Goal: Transaction & Acquisition: Purchase product/service

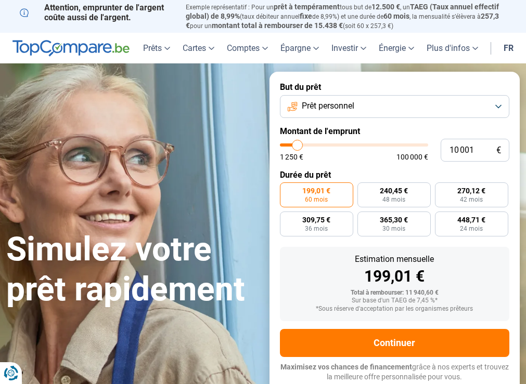
click at [297, 97] on button "Prêt personnel" at bounding box center [395, 106] width 230 height 23
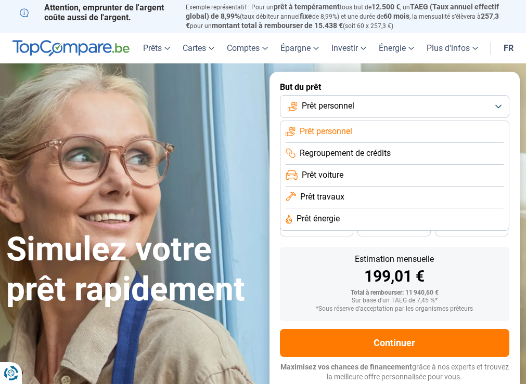
click at [351, 156] on span "Regroupement de crédits" at bounding box center [344, 153] width 91 height 11
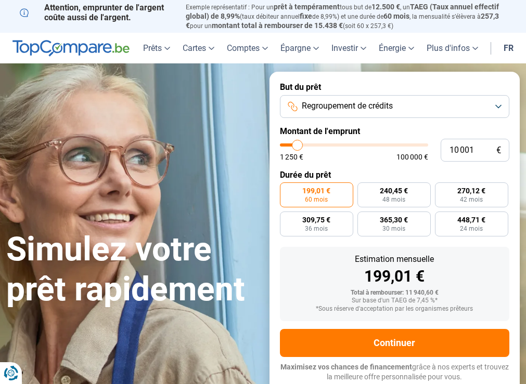
type input "26 000"
type input "26000"
click at [319, 146] on input "range" at bounding box center [354, 145] width 148 height 3
radio input "false"
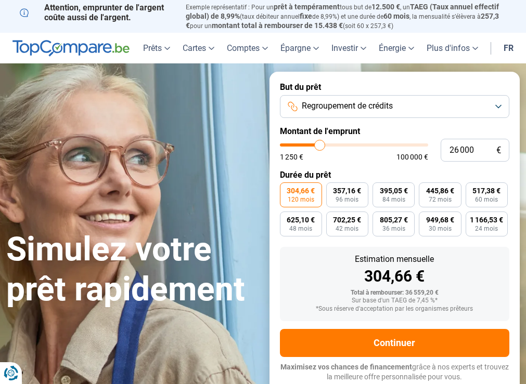
type input "21 500"
type input "21500"
click at [313, 146] on input "range" at bounding box center [354, 145] width 148 height 3
type input "15 000"
type input "15000"
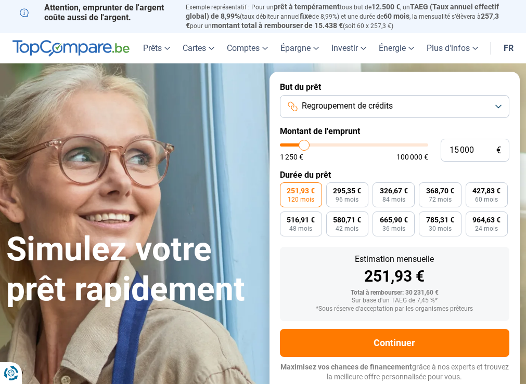
click at [304, 144] on input "range" at bounding box center [354, 145] width 148 height 3
radio input "true"
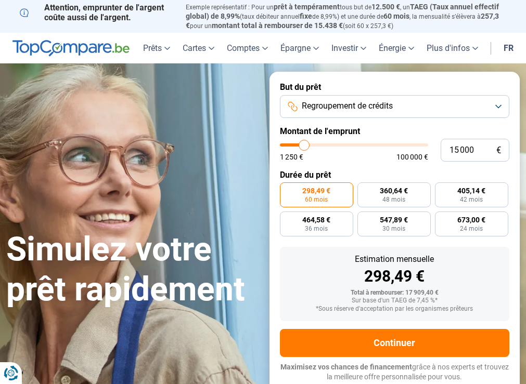
click at [326, 111] on button "Regroupement de crédits" at bounding box center [395, 106] width 230 height 23
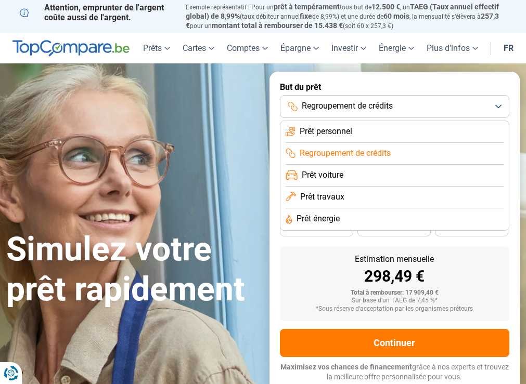
click at [327, 187] on li "Prêt voiture" at bounding box center [394, 198] width 218 height 22
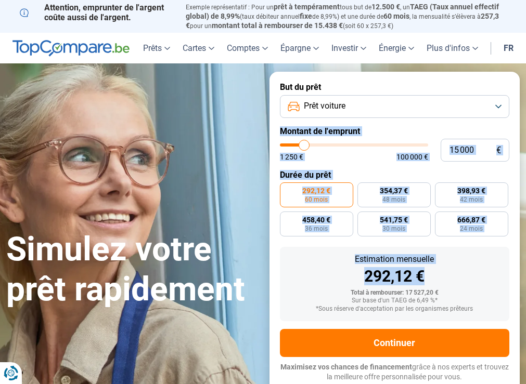
drag, startPoint x: 434, startPoint y: 265, endPoint x: 373, endPoint y: 97, distance: 178.1
click at [373, 97] on form "But du prêt Prêt voiture Montant de l'emprunt 15 000 € 1 250 € 100 000 € Durée …" at bounding box center [394, 232] width 251 height 321
click at [373, 97] on button "Prêt voiture" at bounding box center [395, 106] width 230 height 23
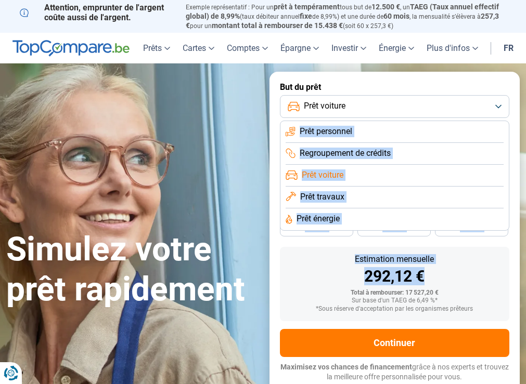
click at [352, 126] on span "Prêt personnel" at bounding box center [325, 131] width 53 height 11
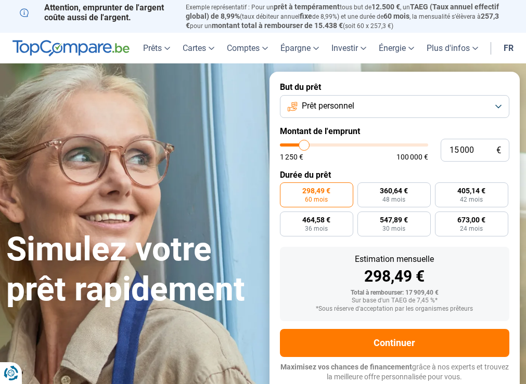
click at [349, 107] on span "Prêt personnel" at bounding box center [328, 105] width 53 height 11
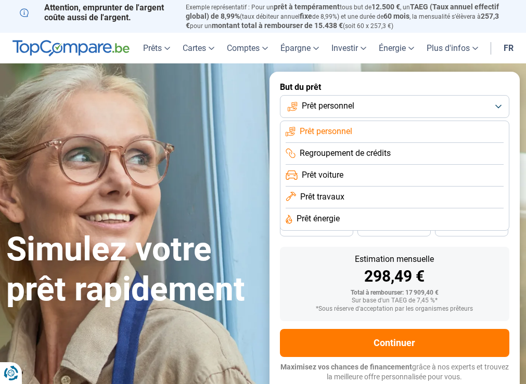
click at [349, 107] on span "Prêt personnel" at bounding box center [328, 105] width 53 height 11
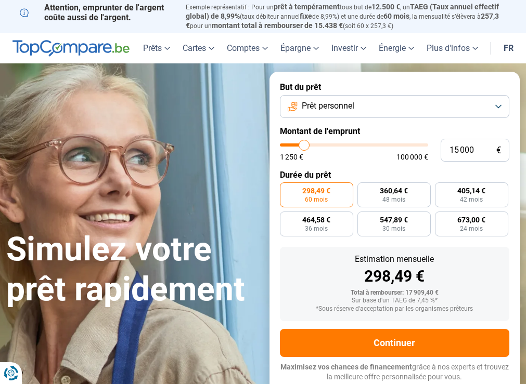
click at [348, 108] on span "Prêt personnel" at bounding box center [328, 105] width 53 height 11
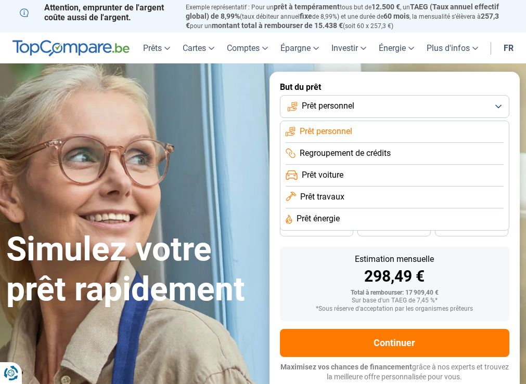
click at [348, 108] on span "Prêt personnel" at bounding box center [328, 105] width 53 height 11
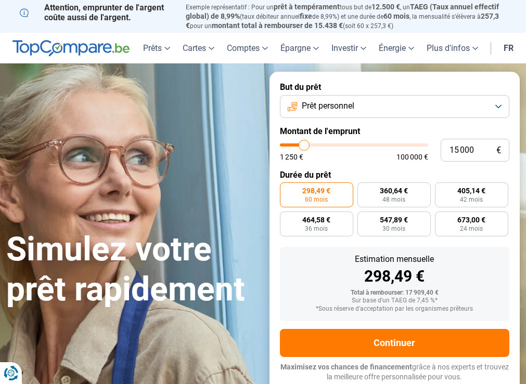
click at [348, 108] on span "Prêt personnel" at bounding box center [328, 105] width 53 height 11
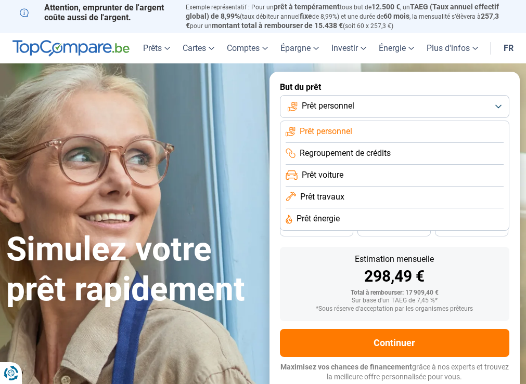
click at [348, 165] on li "Regroupement de crédits" at bounding box center [394, 176] width 218 height 22
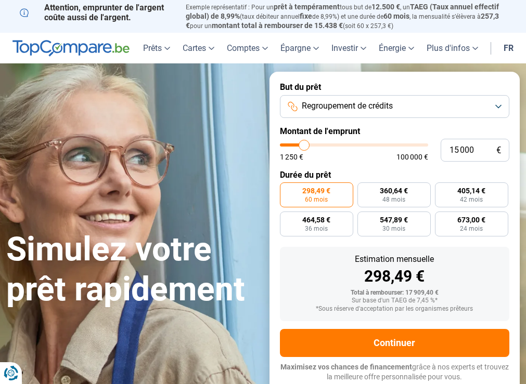
click at [354, 111] on button "Regroupement de crédits" at bounding box center [395, 106] width 230 height 23
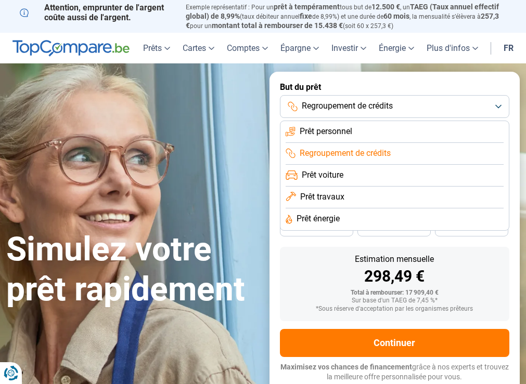
click at [331, 194] on span "Prêt travaux" at bounding box center [322, 196] width 44 height 11
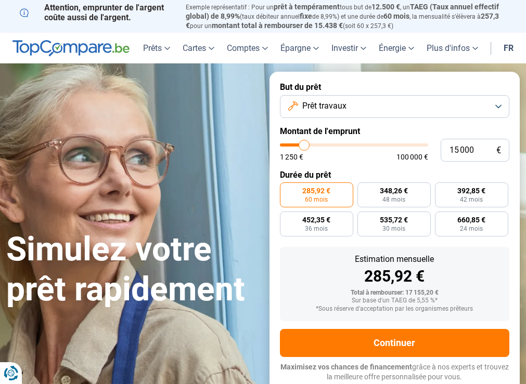
click at [319, 105] on span "Prêt travaux" at bounding box center [324, 105] width 44 height 11
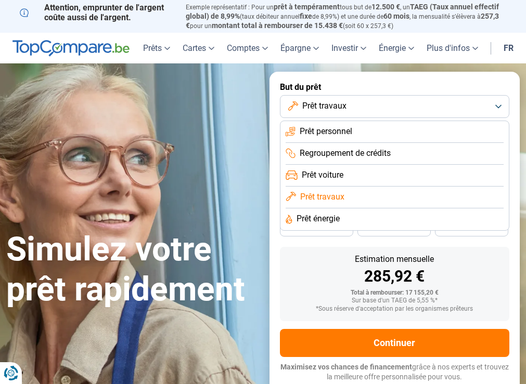
click at [319, 150] on span "Regroupement de crédits" at bounding box center [344, 153] width 91 height 11
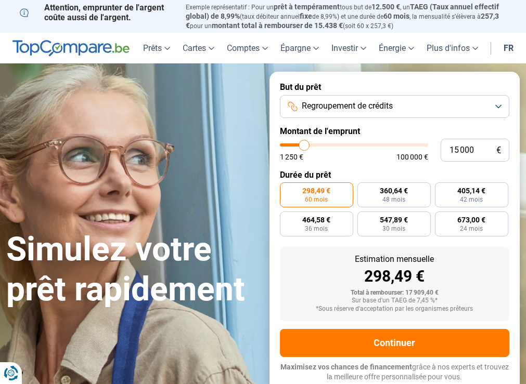
click at [328, 101] on span "Regroupement de crédits" at bounding box center [347, 105] width 91 height 11
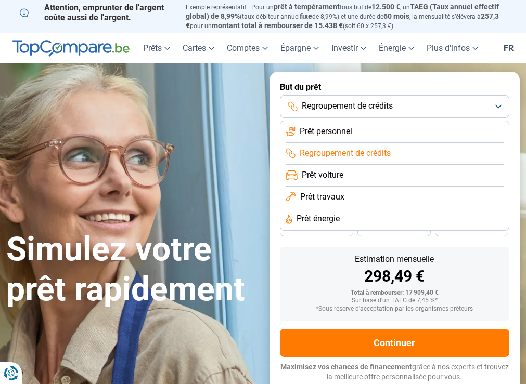
click at [325, 143] on li "Prêt personnel" at bounding box center [394, 154] width 218 height 22
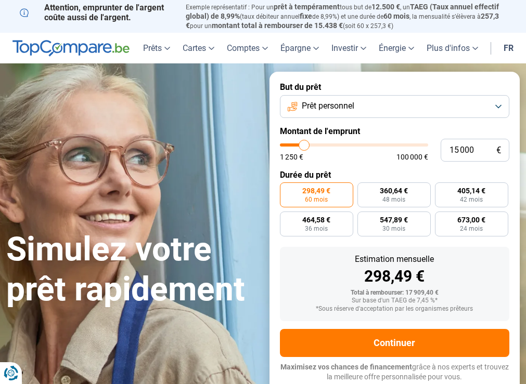
click at [324, 105] on span "Prêt personnel" at bounding box center [328, 105] width 53 height 11
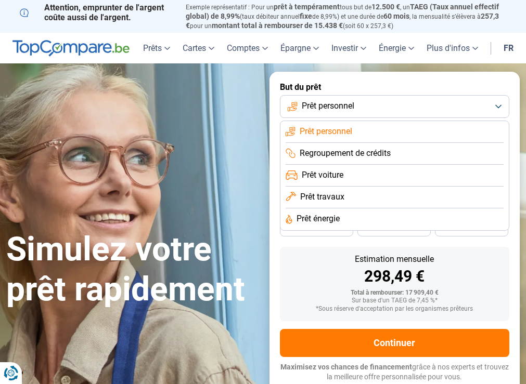
click at [333, 169] on span "Prêt voiture" at bounding box center [323, 174] width 42 height 11
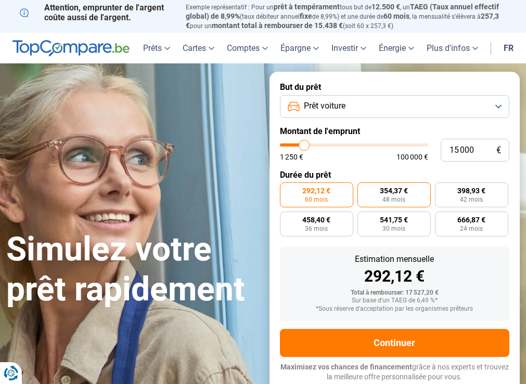
click at [382, 189] on span "354,37 €" at bounding box center [394, 190] width 28 height 7
click at [364, 189] on input "354,37 € 48 mois" at bounding box center [360, 185] width 7 height 7
radio input "true"
click at [327, 187] on span "292,12 €" at bounding box center [316, 190] width 28 height 7
click at [286, 186] on input "292,12 € 60 mois" at bounding box center [283, 185] width 7 height 7
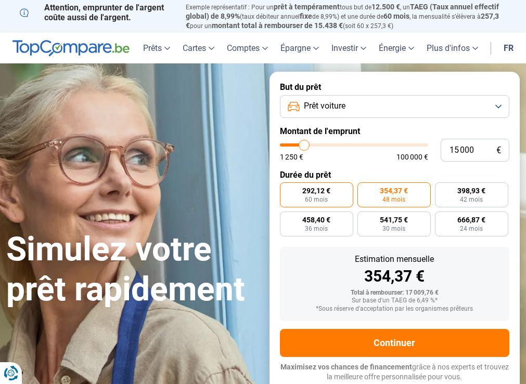
radio input "true"
type input "33 000"
type input "33000"
click at [329, 144] on input "range" at bounding box center [354, 145] width 148 height 3
radio input "false"
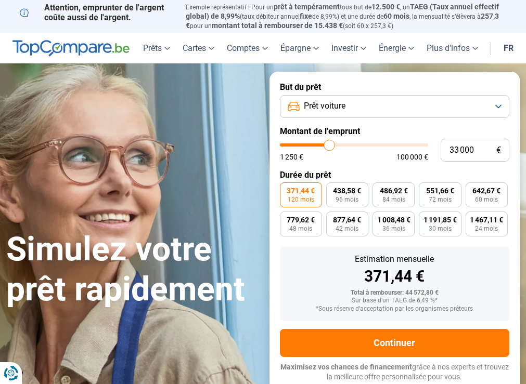
type input "55 750"
type input "55750"
click at [361, 144] on input "range" at bounding box center [354, 145] width 148 height 3
type input "13 250"
type input "13250"
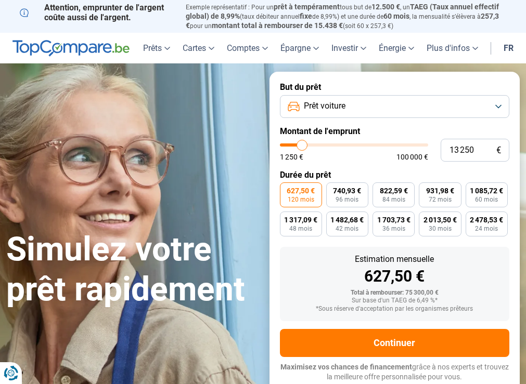
click at [302, 147] on input "range" at bounding box center [354, 145] width 148 height 3
radio input "true"
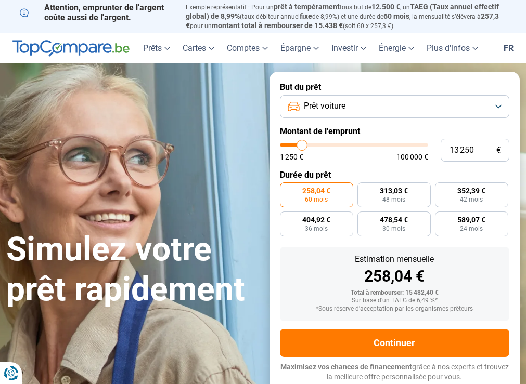
type input "32 250"
type input "32250"
click at [328, 145] on input "range" at bounding box center [354, 145] width 148 height 3
radio input "false"
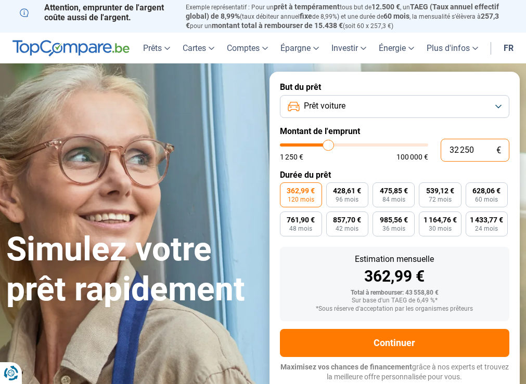
click at [464, 147] on input "32 250" at bounding box center [474, 150] width 69 height 23
type input "0"
type input "1250"
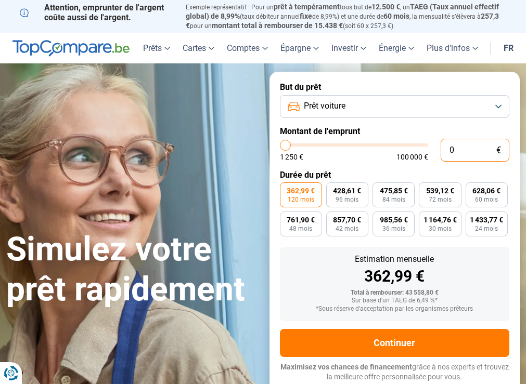
type input "1"
type input "1250"
type input "19"
type input "1250"
type input "195"
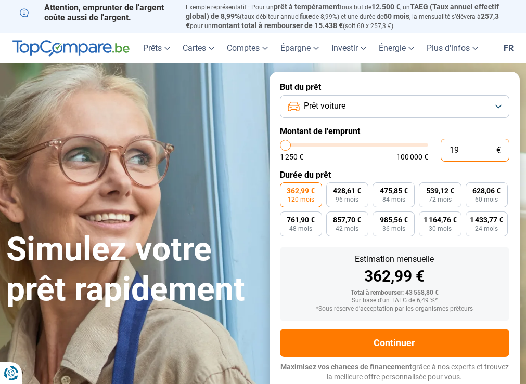
type input "1250"
type input "1 950"
type input "2000"
type input "19 500"
type input "19500"
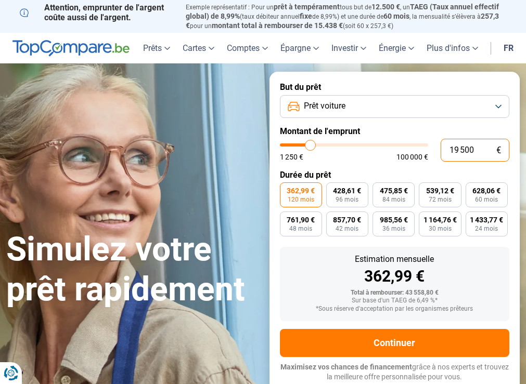
type input "19 500"
radio input "true"
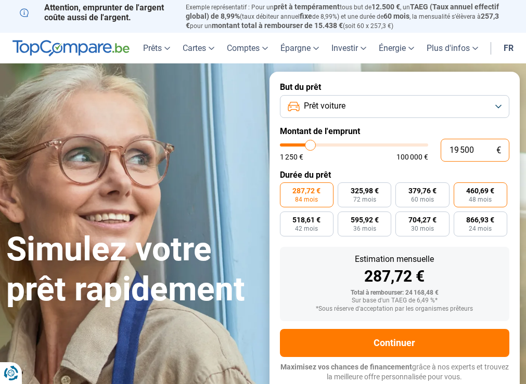
type input "195 009"
type input "100000"
type input "19 500"
type input "19500"
type input "1 950"
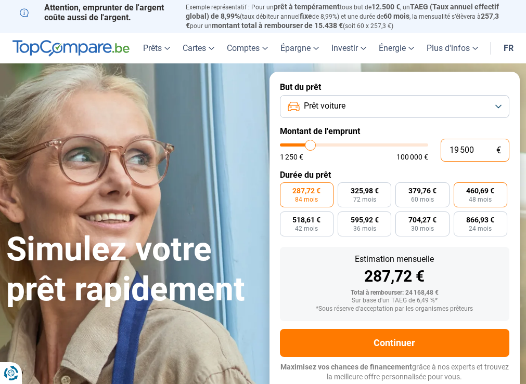
type input "2000"
type input "195"
type input "1250"
type input "19"
type input "1250"
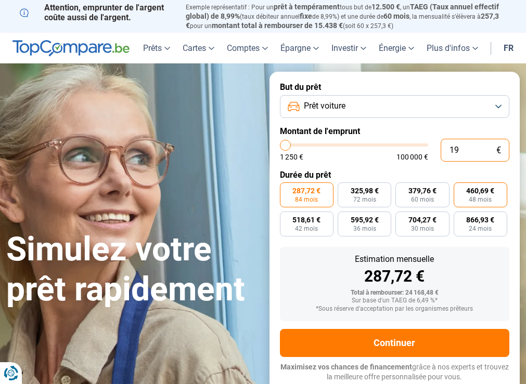
type input "1"
type input "1250"
type input "0"
type input "1250"
type input "9"
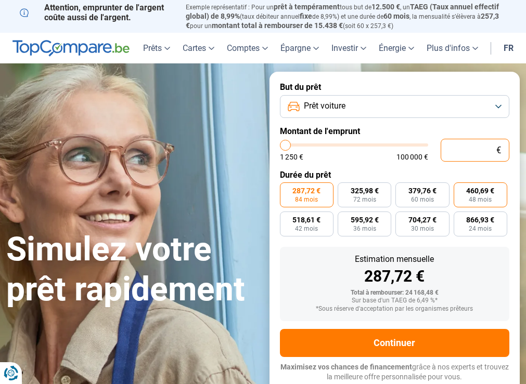
type input "1250"
type input "1 250"
type input "1250"
radio input "true"
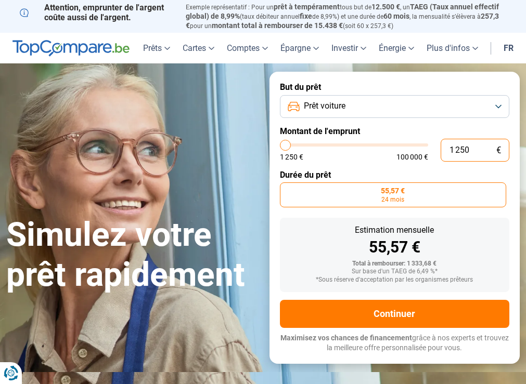
type input "12 501"
type input "12500"
type input "125 010"
type input "100000"
type input "100 000"
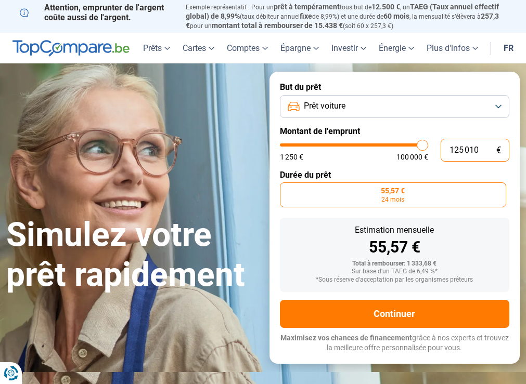
type input "100000"
radio input "false"
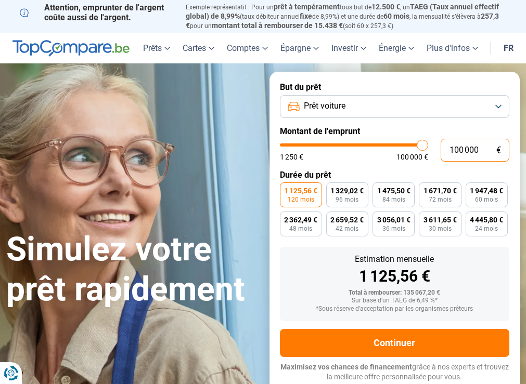
type input "10 000"
type input "10000"
type input "1 000"
type input "1250"
type input "100"
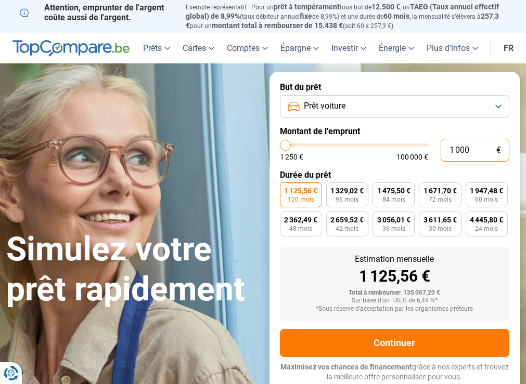
type input "1250"
type input "10"
type input "1250"
type input "1"
type input "1250"
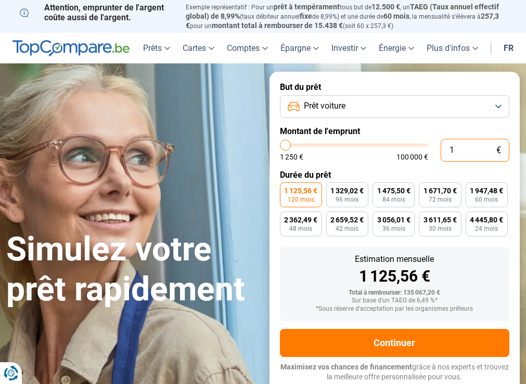
type input "0"
type input "1250"
type input "9"
type input "1250"
type input "91"
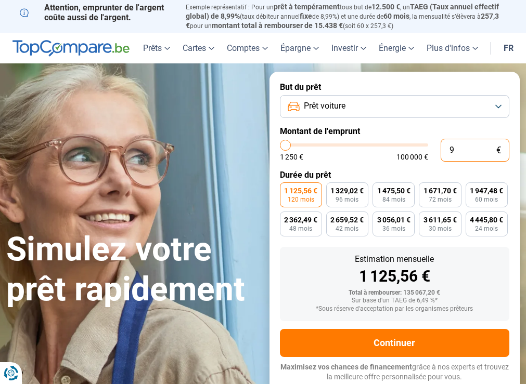
type input "1250"
type input "915"
type input "1250"
type input "9 150"
type input "9250"
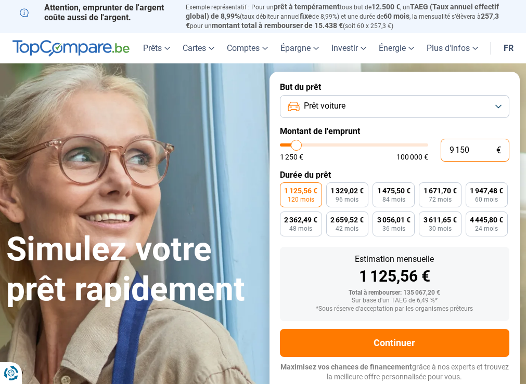
radio input "true"
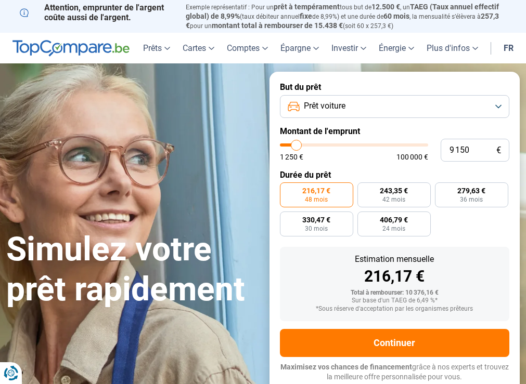
click at [481, 116] on button "Prêt voiture" at bounding box center [395, 106] width 230 height 23
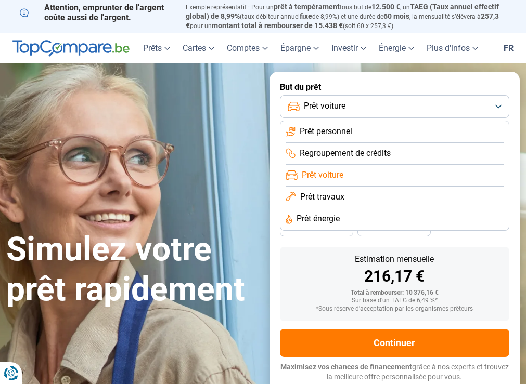
click at [512, 320] on form "But du prêt Prêt voiture Prêt personnel Regroupement de crédits Prêt voiture Pr…" at bounding box center [394, 232] width 251 height 321
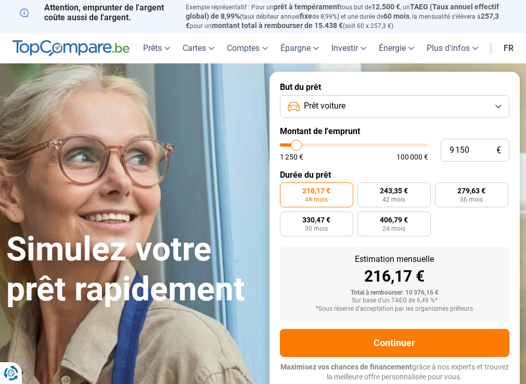
click at [415, 105] on button "Prêt voiture" at bounding box center [395, 106] width 230 height 23
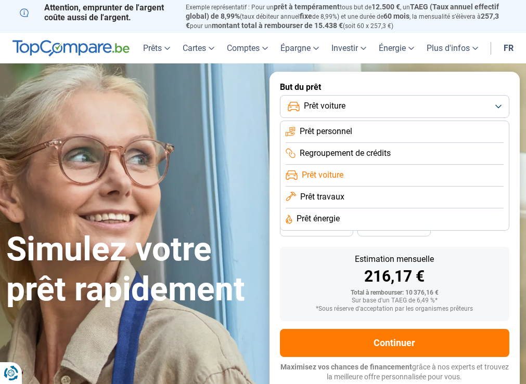
click at [414, 143] on li "Prêt personnel" at bounding box center [394, 154] width 218 height 22
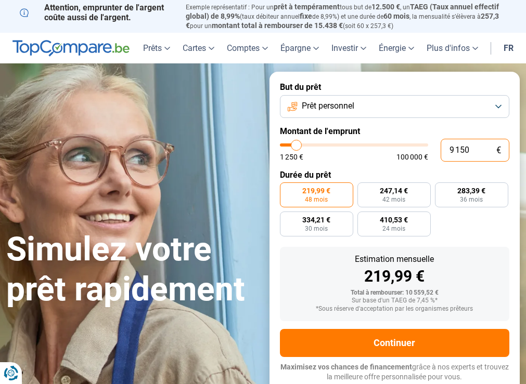
click at [456, 151] on input "9 150" at bounding box center [474, 150] width 69 height 23
type input "91 150"
type input "91250"
radio input "false"
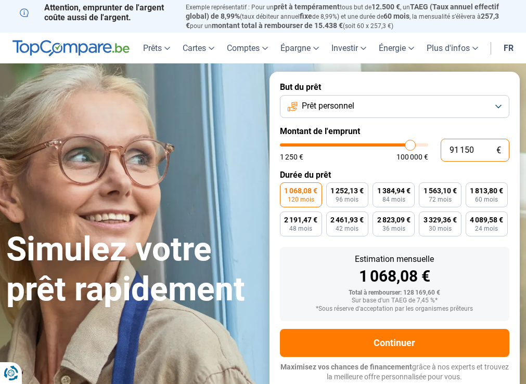
type input "9 110"
type input "9000"
type input "911"
type input "1250"
type input "91"
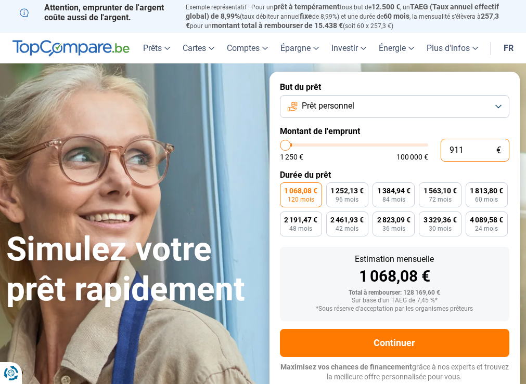
type input "1250"
type input "9"
type input "1250"
type input "0"
type input "1250"
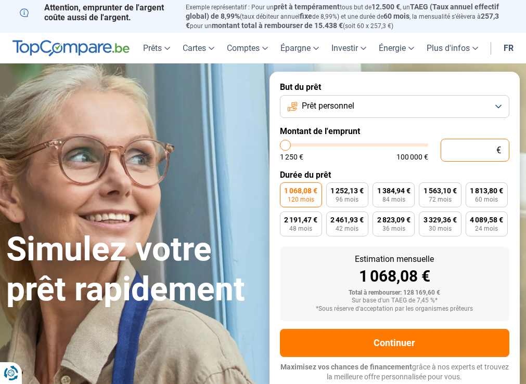
type input "1"
type input "1250"
type input "11"
type input "1250"
type input "115"
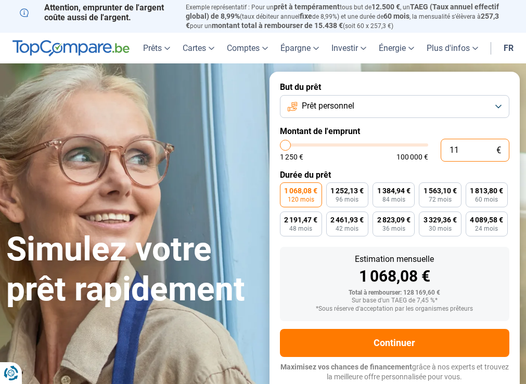
type input "1250"
type input "1 150"
type input "1250"
type input "1 250"
type input "1250"
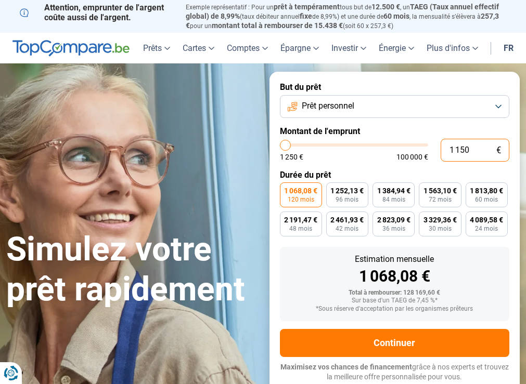
radio input "true"
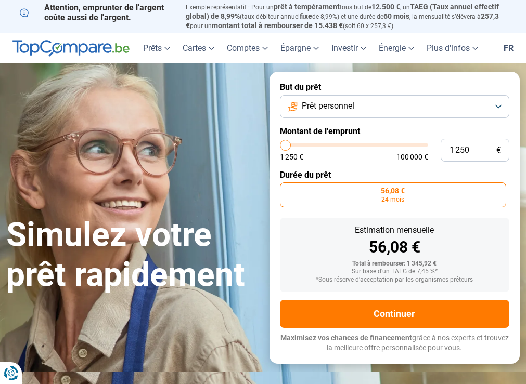
click at [415, 101] on button "Prêt personnel" at bounding box center [395, 106] width 230 height 23
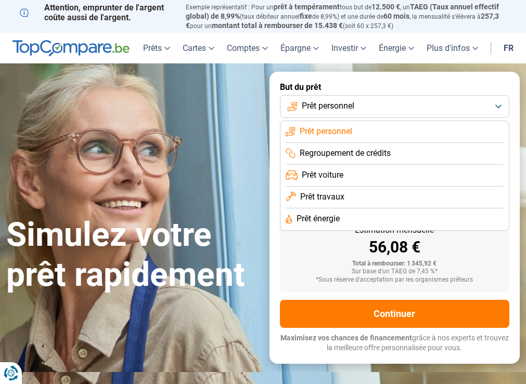
click at [390, 155] on span "Regroupement de crédits" at bounding box center [344, 153] width 91 height 11
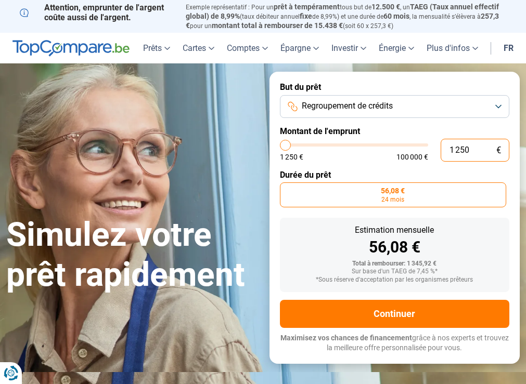
click at [480, 145] on input "1 250" at bounding box center [474, 150] width 69 height 23
type input "125"
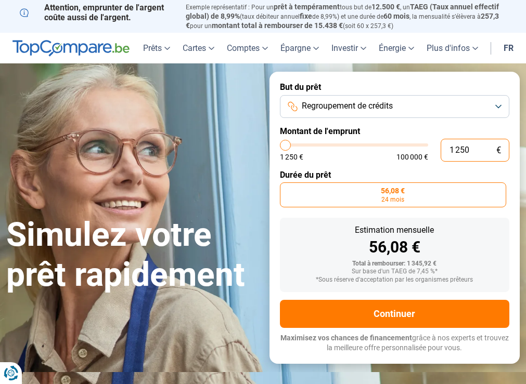
type input "1250"
type input "1 259"
type input "1250"
type input "125"
type input "1250"
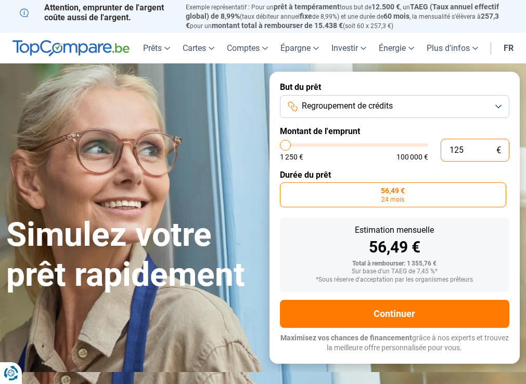
type input "12"
type input "1250"
type input "1"
type input "1250"
type input "0"
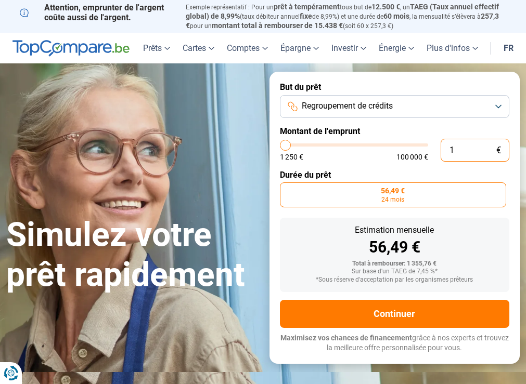
type input "1250"
type input "1"
type input "1250"
type input "10"
type input "1250"
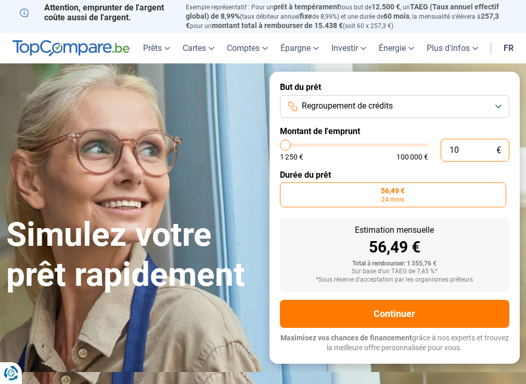
type input "102"
type input "1250"
type input "10"
type input "1250"
type input "1"
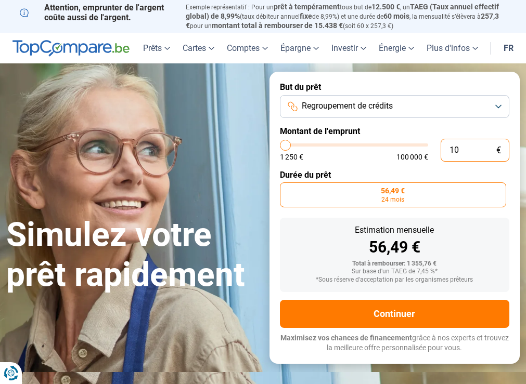
type input "1250"
type input "0"
type input "1250"
type input "9"
type input "1250"
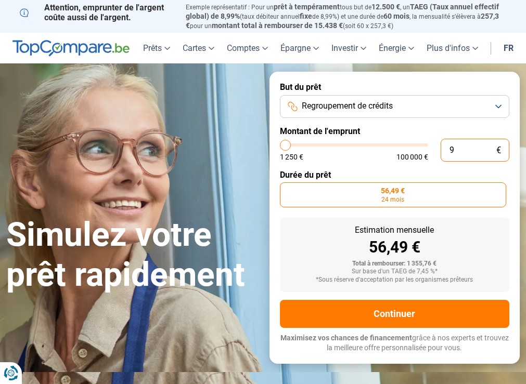
type input "91"
type input "1250"
type input "915"
type input "1250"
type input "9 150"
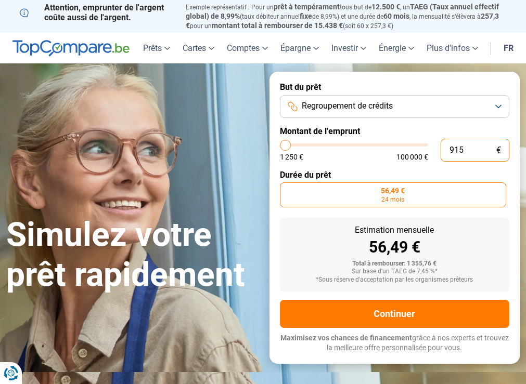
type input "9250"
type input "9 150"
type input "9250"
radio input "false"
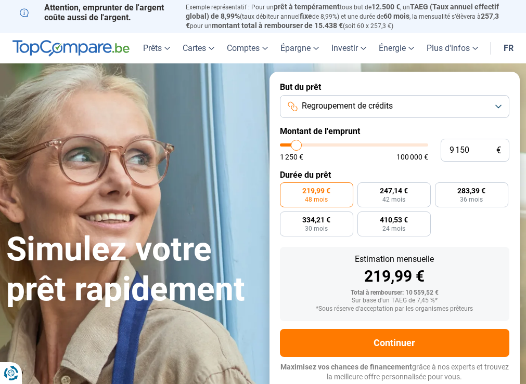
click at [472, 108] on button "Regroupement de crédits" at bounding box center [395, 106] width 230 height 23
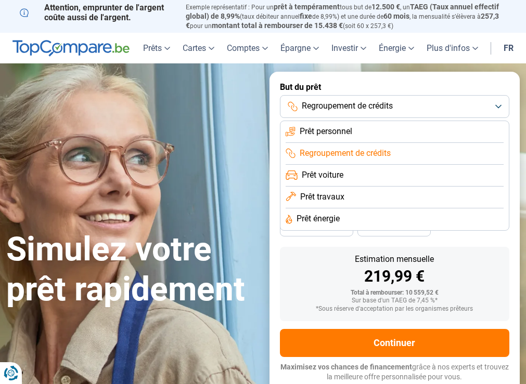
drag, startPoint x: 472, startPoint y: 108, endPoint x: 449, endPoint y: 133, distance: 33.5
click at [449, 118] on div "Regroupement de crédits Prêt personnel Regroupement de crédits Prêt voiture Prê…" at bounding box center [395, 106] width 230 height 23
click at [448, 143] on li "Prêt personnel" at bounding box center [394, 154] width 218 height 22
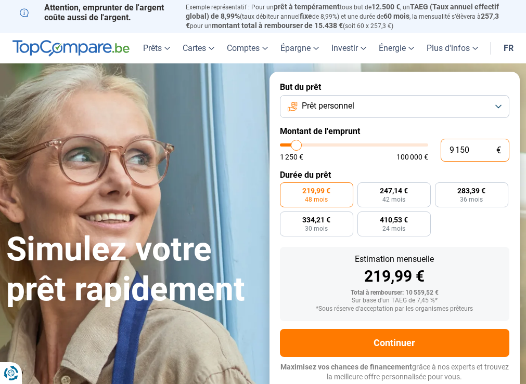
click at [470, 146] on input "9 150" at bounding box center [474, 150] width 69 height 23
click at [469, 146] on input "9 150" at bounding box center [474, 150] width 69 height 23
type input "0"
type input "1250"
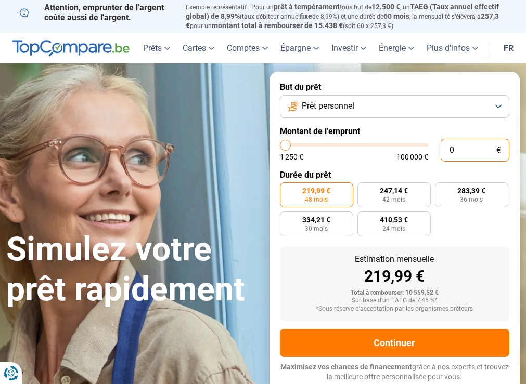
type input "1"
type input "1250"
type input "11"
type input "1250"
type input "117"
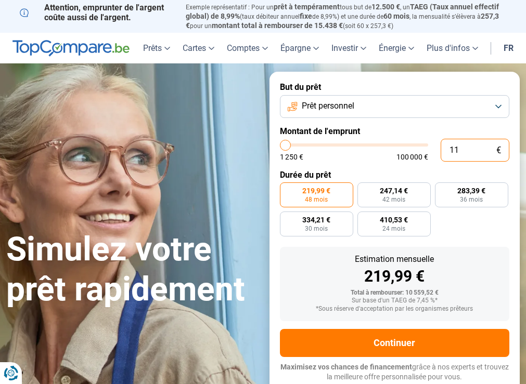
type input "1250"
type input "1 175"
type input "1250"
type input "11 750"
type input "11750"
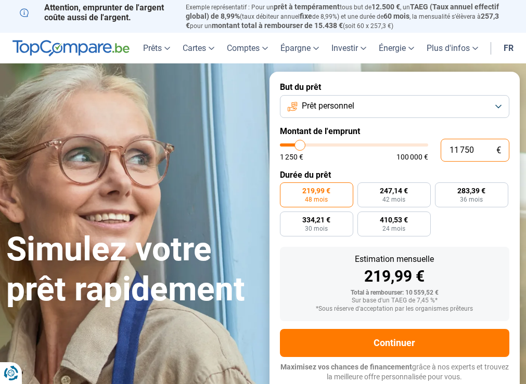
type input "1 175"
type input "1250"
type input "117"
type input "1250"
type input "11"
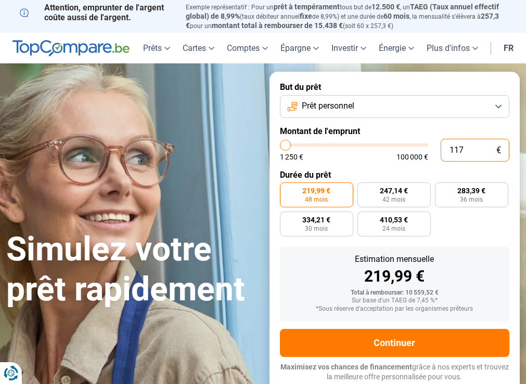
type input "1250"
type input "1"
type input "1250"
type input "12"
type input "1250"
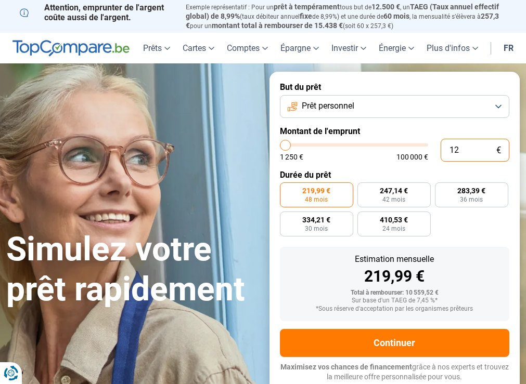
type input "125"
type input "1250"
type input "1 250"
radio input "true"
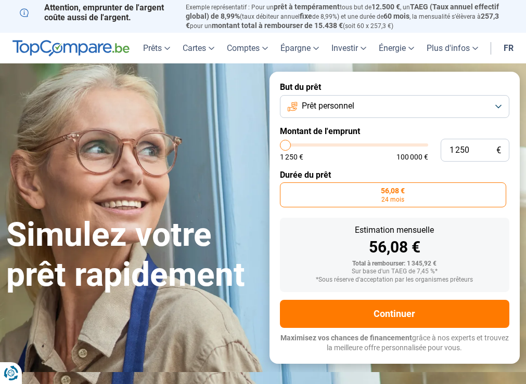
click at [494, 108] on button "Prêt personnel" at bounding box center [395, 106] width 230 height 23
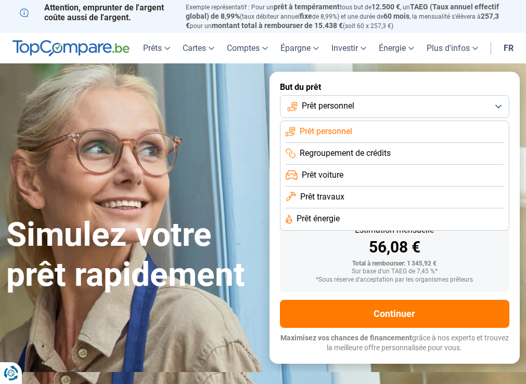
click at [458, 165] on li "Regroupement de crédits" at bounding box center [394, 176] width 218 height 22
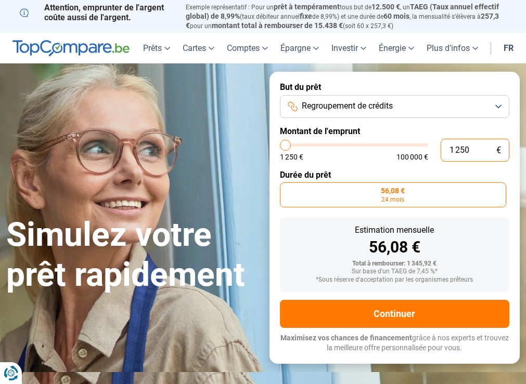
click at [478, 143] on input "1 250" at bounding box center [474, 150] width 69 height 23
type input "0"
type input "1250"
type input "1 250"
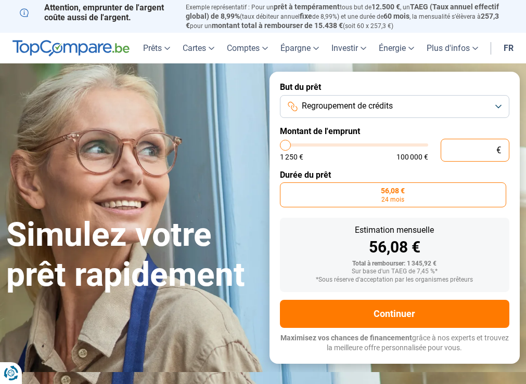
type input "1250"
type input "12 509"
type input "12500"
type input "1 250"
type input "1250"
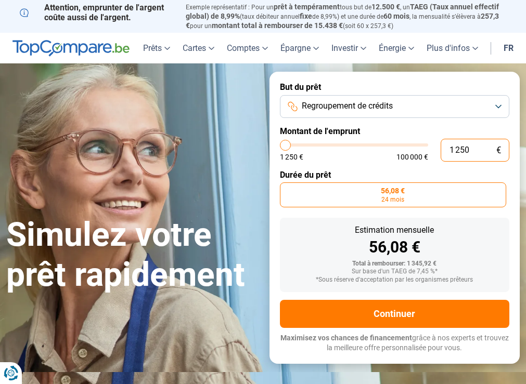
type input "125"
type input "1250"
type input "12"
type input "1250"
type input "1"
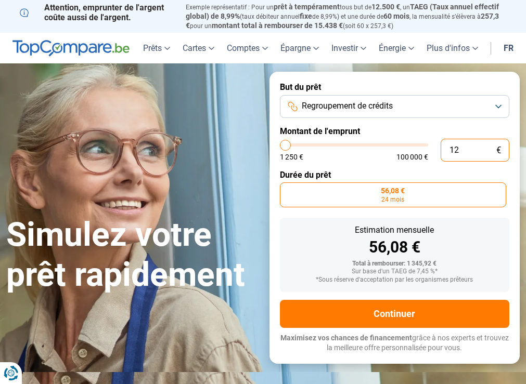
type input "1250"
type input "0"
type input "1250"
type input "9"
type input "1250"
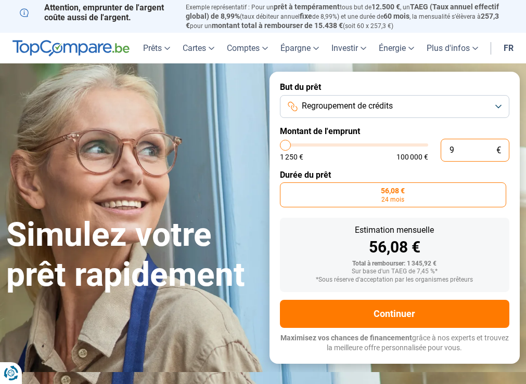
type input "1 250"
type input "1250"
type input "12 502"
type input "12500"
type input "125 022"
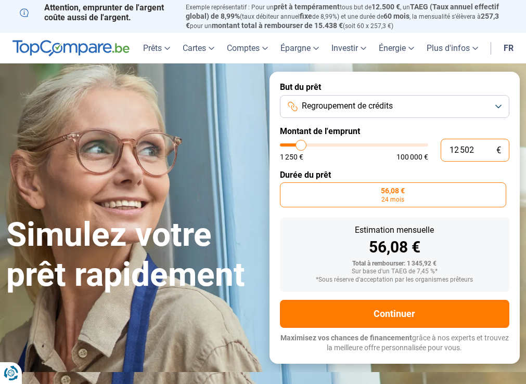
type input "100000"
type input "100 000"
type input "100000"
radio input "false"
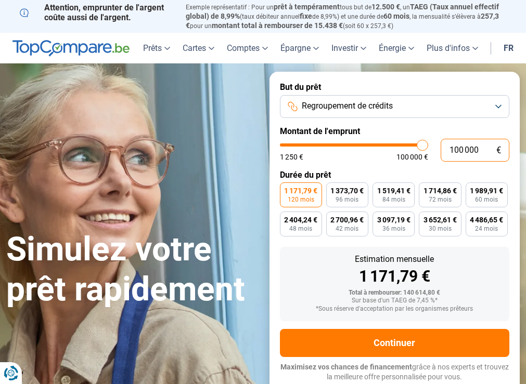
type input "10 000"
type input "10000"
type input "1 000"
type input "1250"
type input "100"
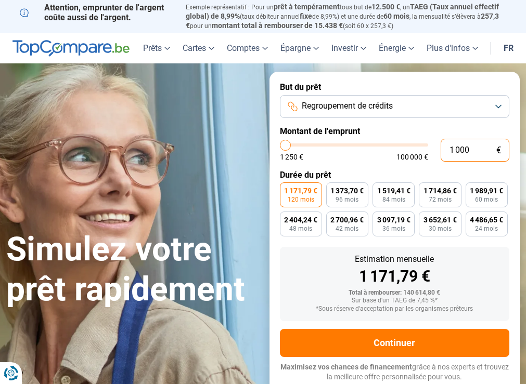
type input "1250"
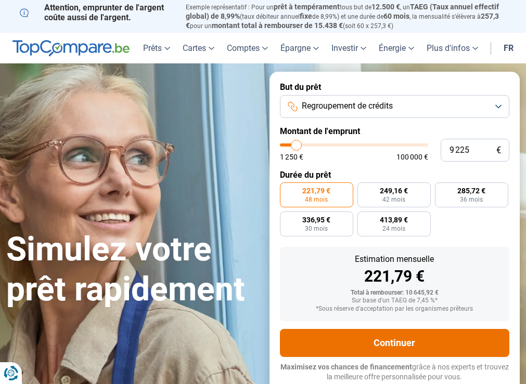
click at [398, 342] on button "Continuer" at bounding box center [395, 343] width 230 height 28
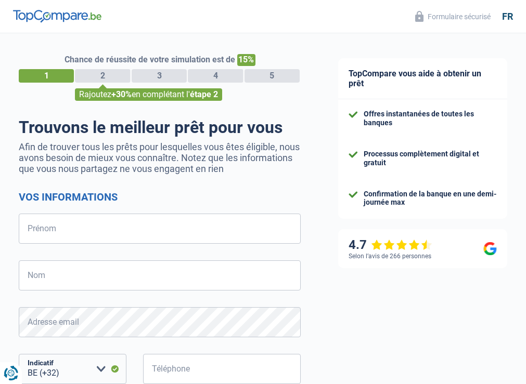
select select "32"
